Goal: Find specific page/section: Find specific page/section

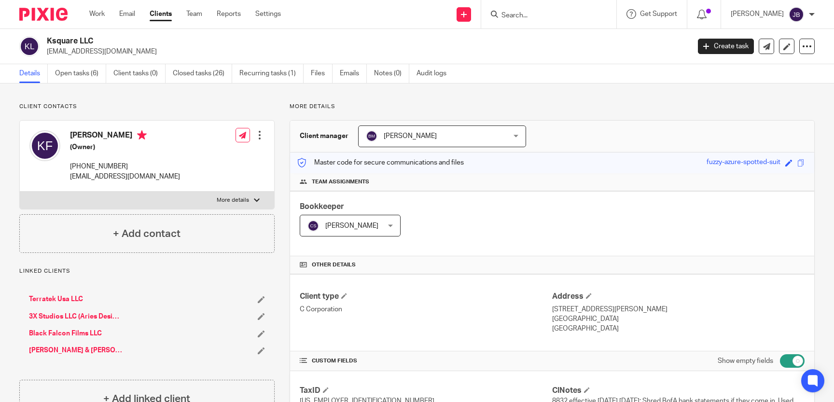
click at [529, 16] on input "Search" at bounding box center [543, 16] width 87 height 9
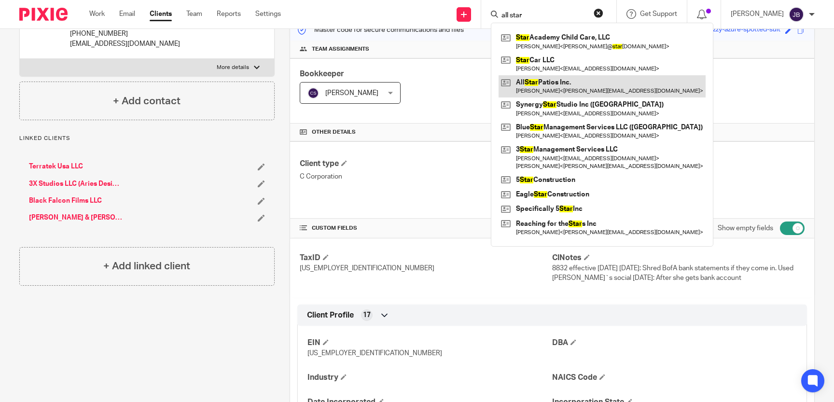
type input "all star"
click at [632, 88] on link at bounding box center [602, 86] width 207 height 22
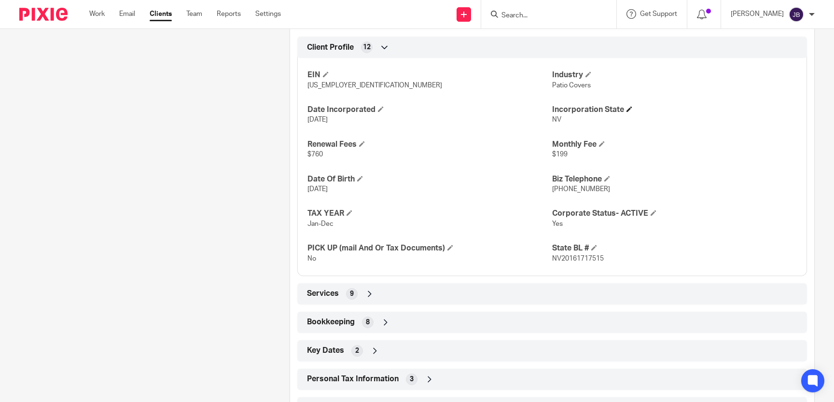
scroll to position [443, 0]
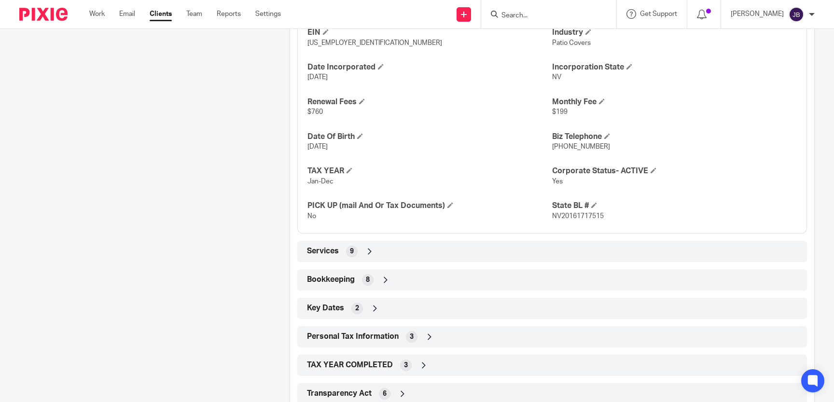
click at [537, 250] on div "Services 9" at bounding box center [552, 251] width 495 height 16
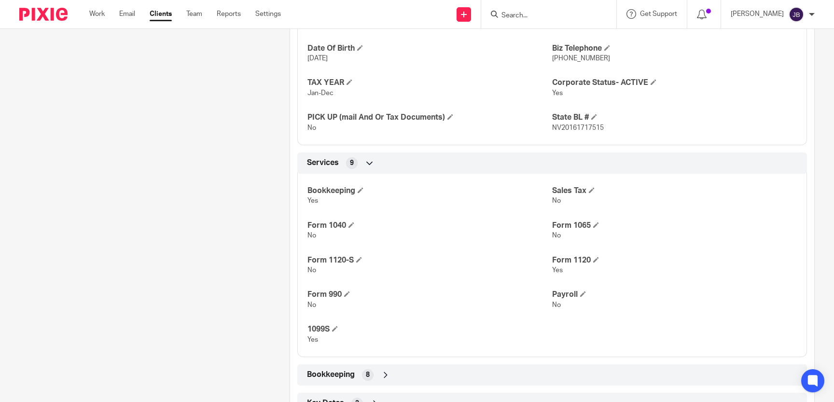
scroll to position [683, 0]
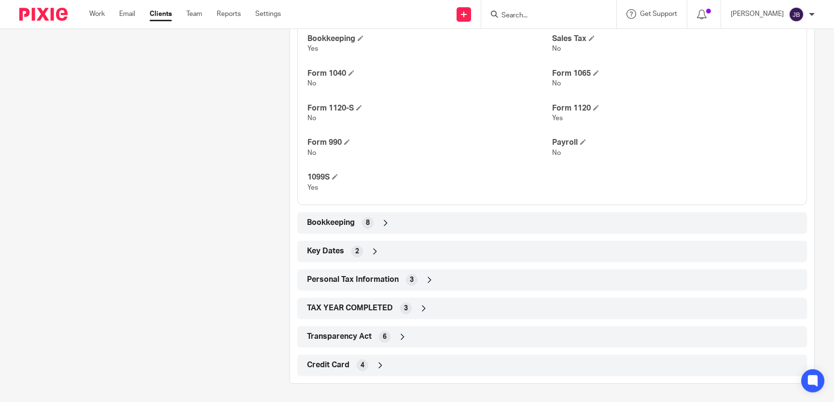
click at [530, 226] on div "Bookkeeping 8" at bounding box center [552, 223] width 495 height 16
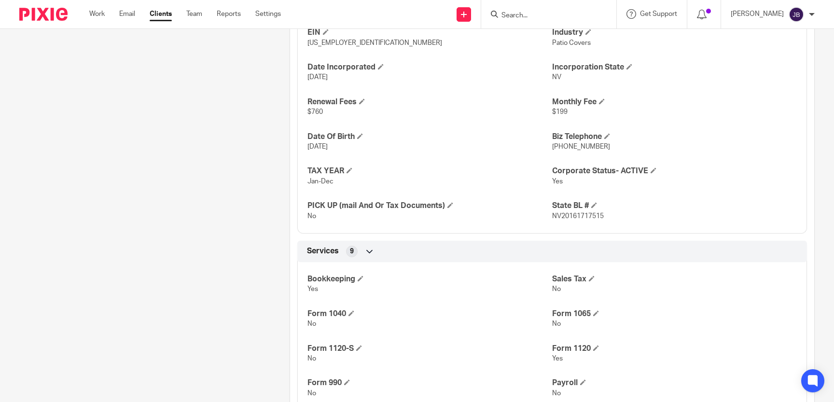
scroll to position [532, 0]
